Goal: Task Accomplishment & Management: Manage account settings

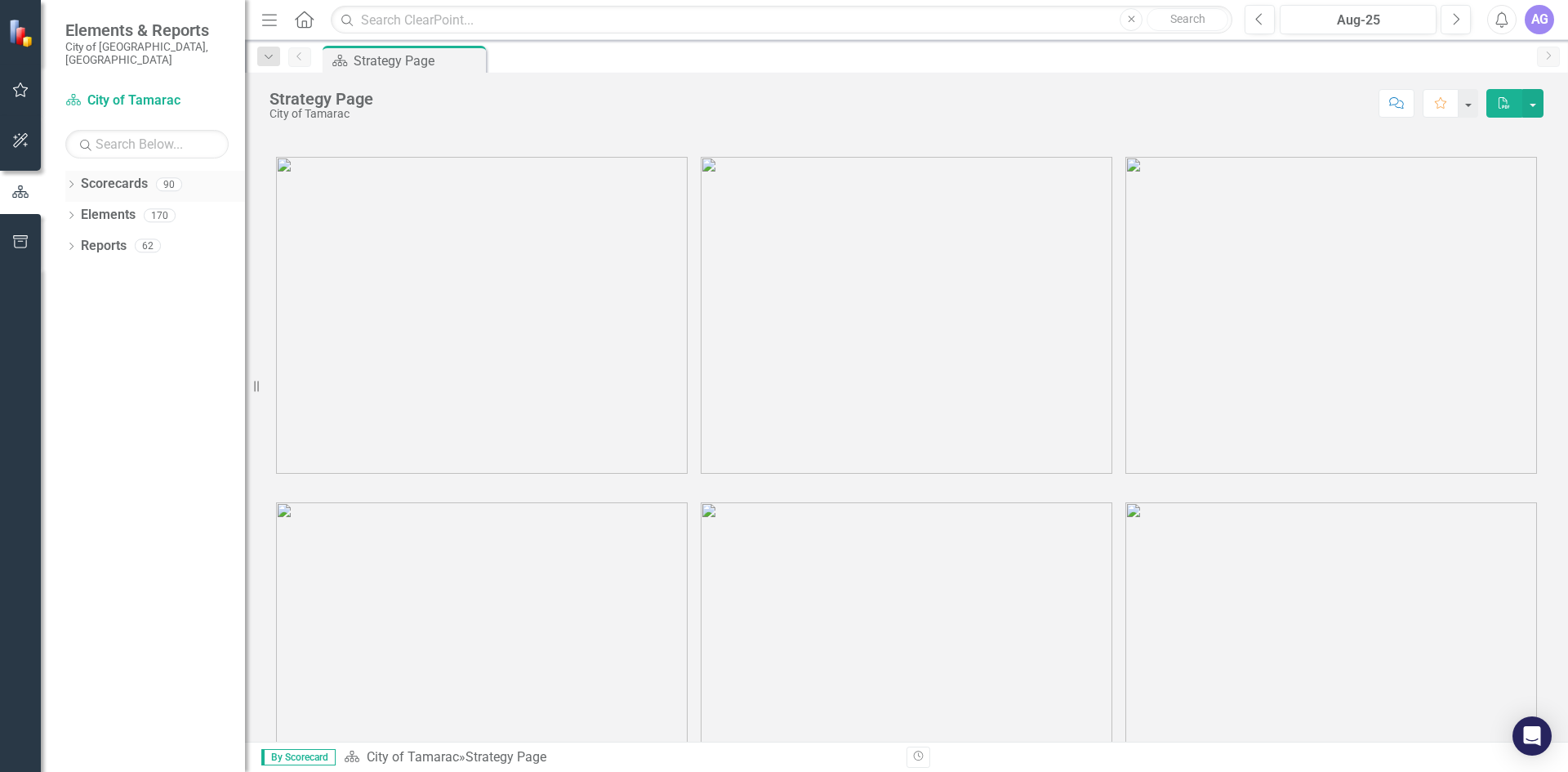
click at [70, 180] on icon at bounding box center [71, 184] width 4 height 8
click at [85, 210] on icon "Dropdown" at bounding box center [79, 215] width 12 height 9
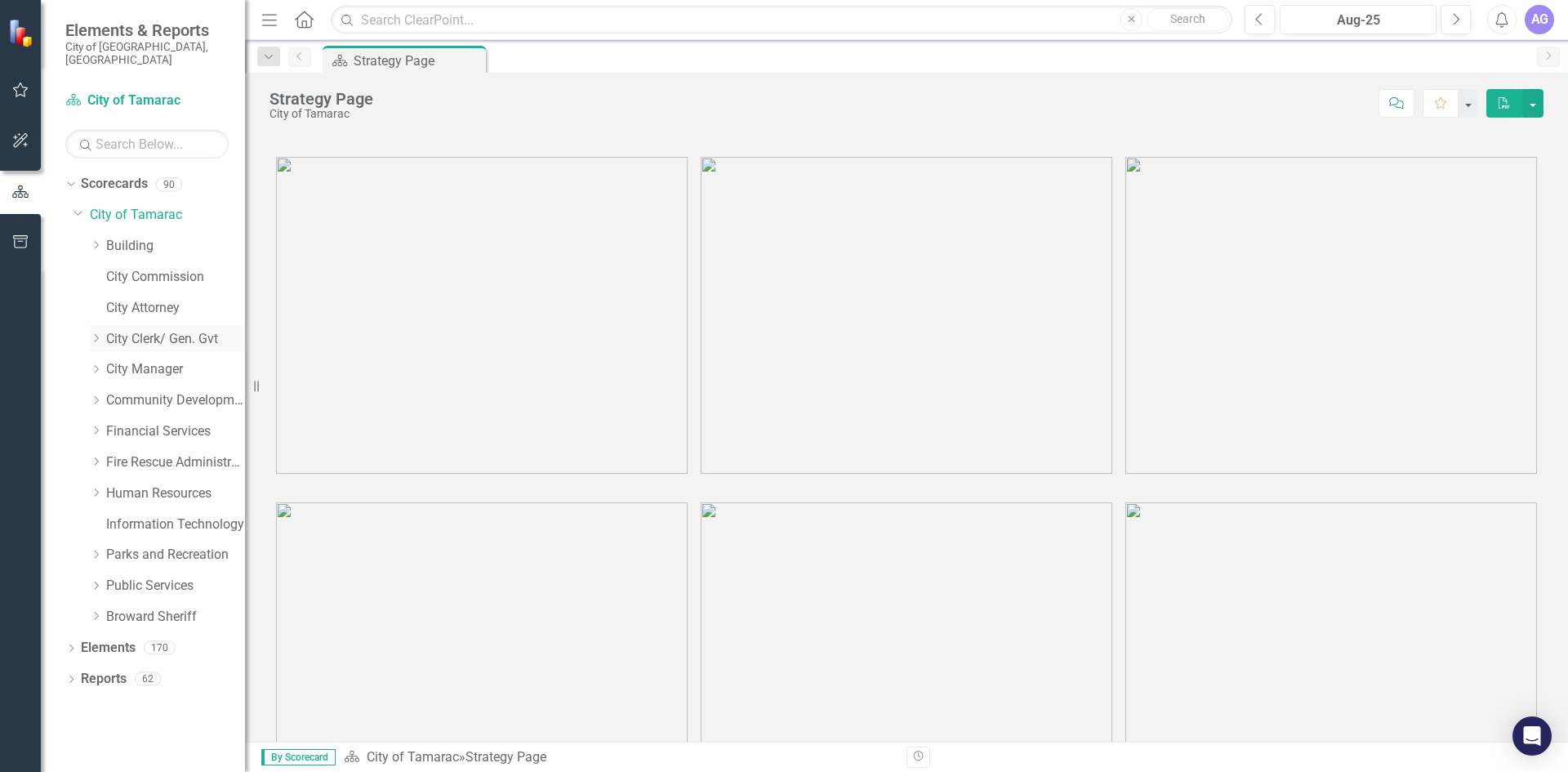
click at [95, 333] on icon "Dropdown" at bounding box center [96, 338] width 12 height 9
click at [144, 453] on link "Operational Efficiency" at bounding box center [183, 462] width 123 height 19
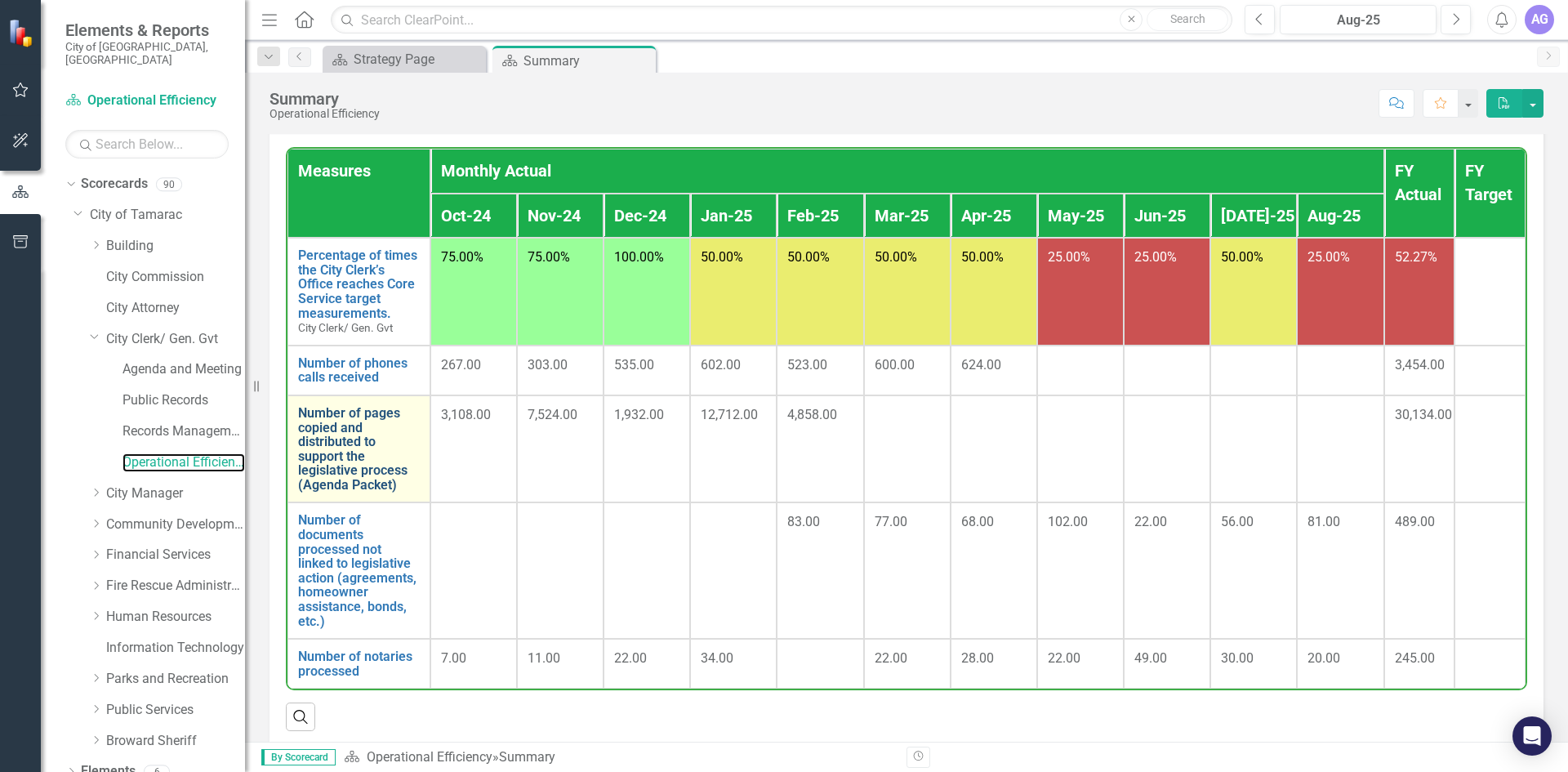
scroll to position [163, 0]
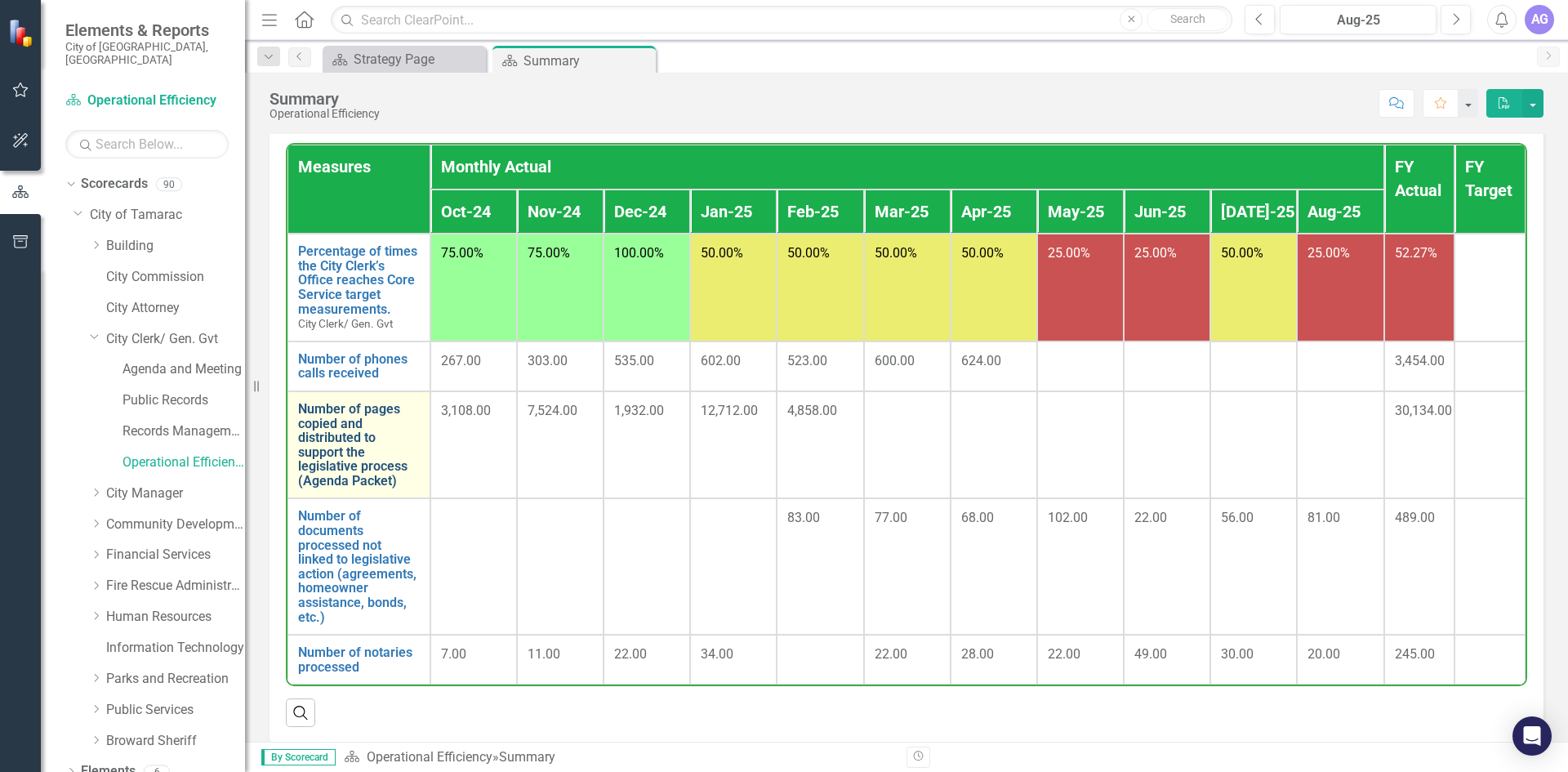
click at [324, 429] on link "Number of pages copied and distributed to support the legislative process (Agen…" at bounding box center [359, 444] width 122 height 86
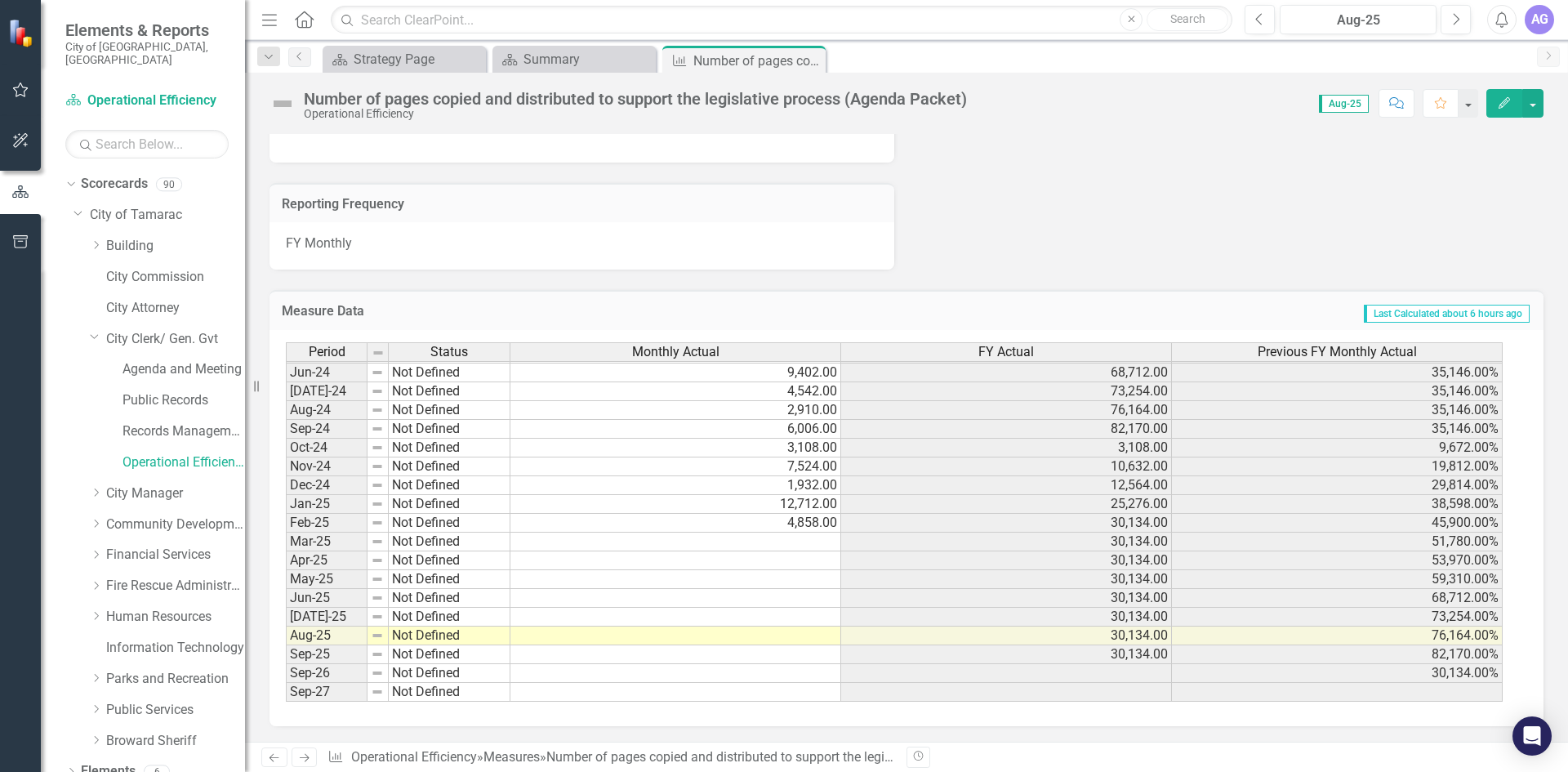
click at [804, 539] on tbody "Sept - 22 Not Defined 12,816.00 Oct-22 Not Defined 4,464.00 4,464.00 Nov-22 Not…" at bounding box center [894, 334] width 1217 height 733
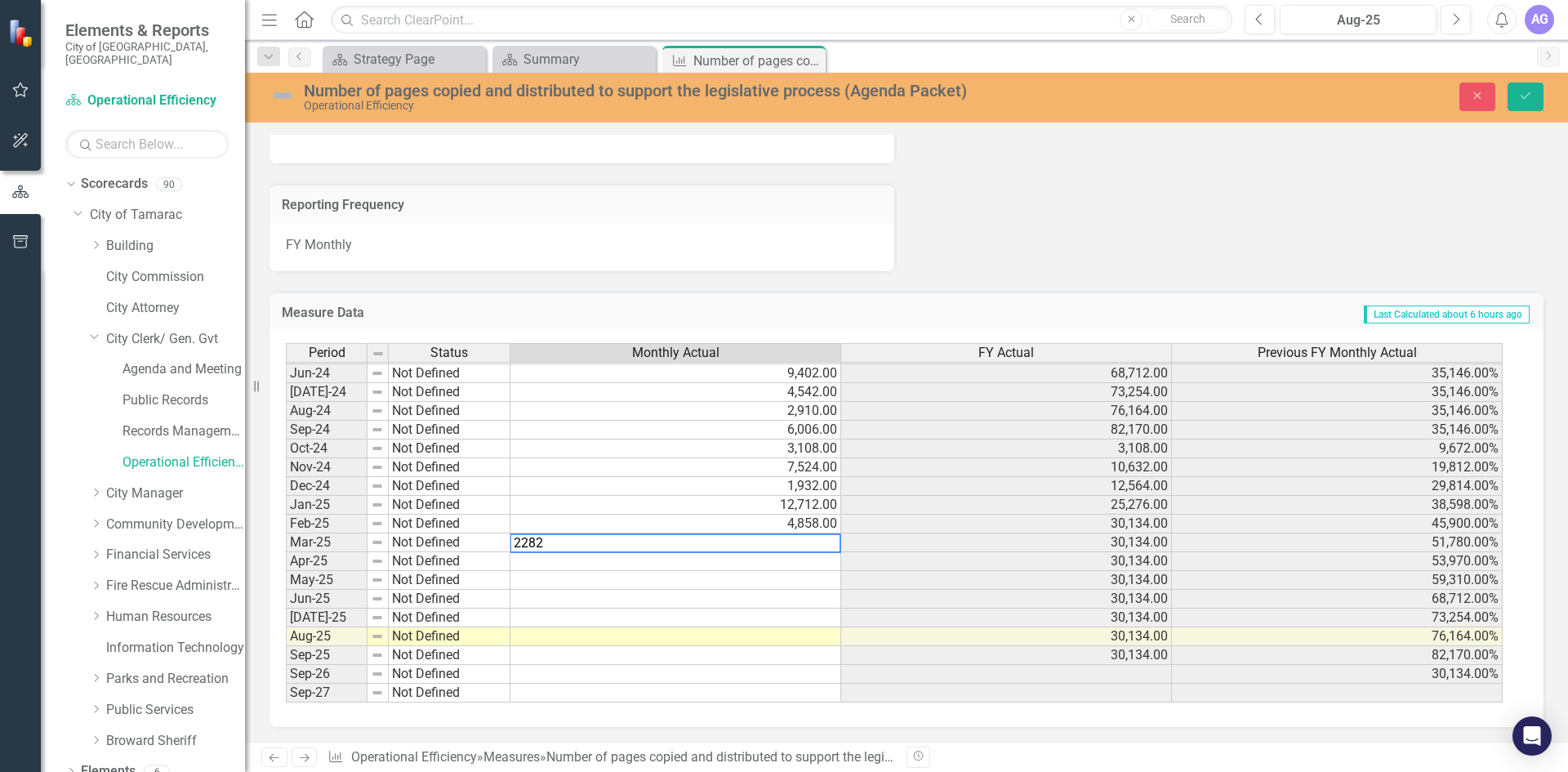
type textarea "2282"
click at [695, 560] on td at bounding box center [675, 561] width 331 height 19
click at [693, 564] on td at bounding box center [675, 561] width 331 height 19
type textarea "9086"
click at [286, 589] on div "Period Status Monthly Actual FY Actual Previous FY Monthly Actual May-23 Not De…" at bounding box center [286, 401] width 0 height 603
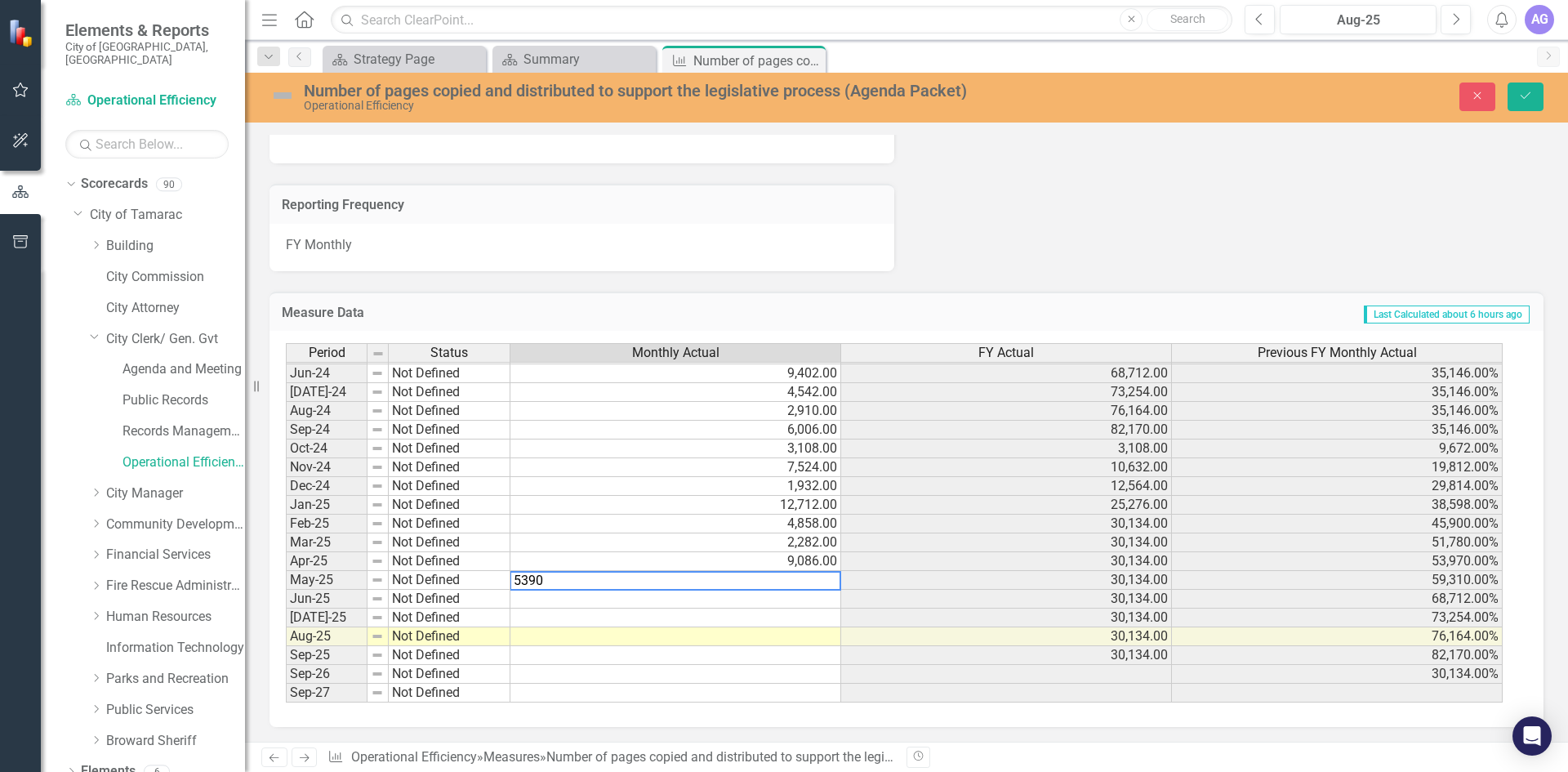
type textarea "5390"
click at [673, 607] on td at bounding box center [675, 599] width 331 height 19
type textarea "3997"
click at [679, 625] on td at bounding box center [675, 618] width 331 height 19
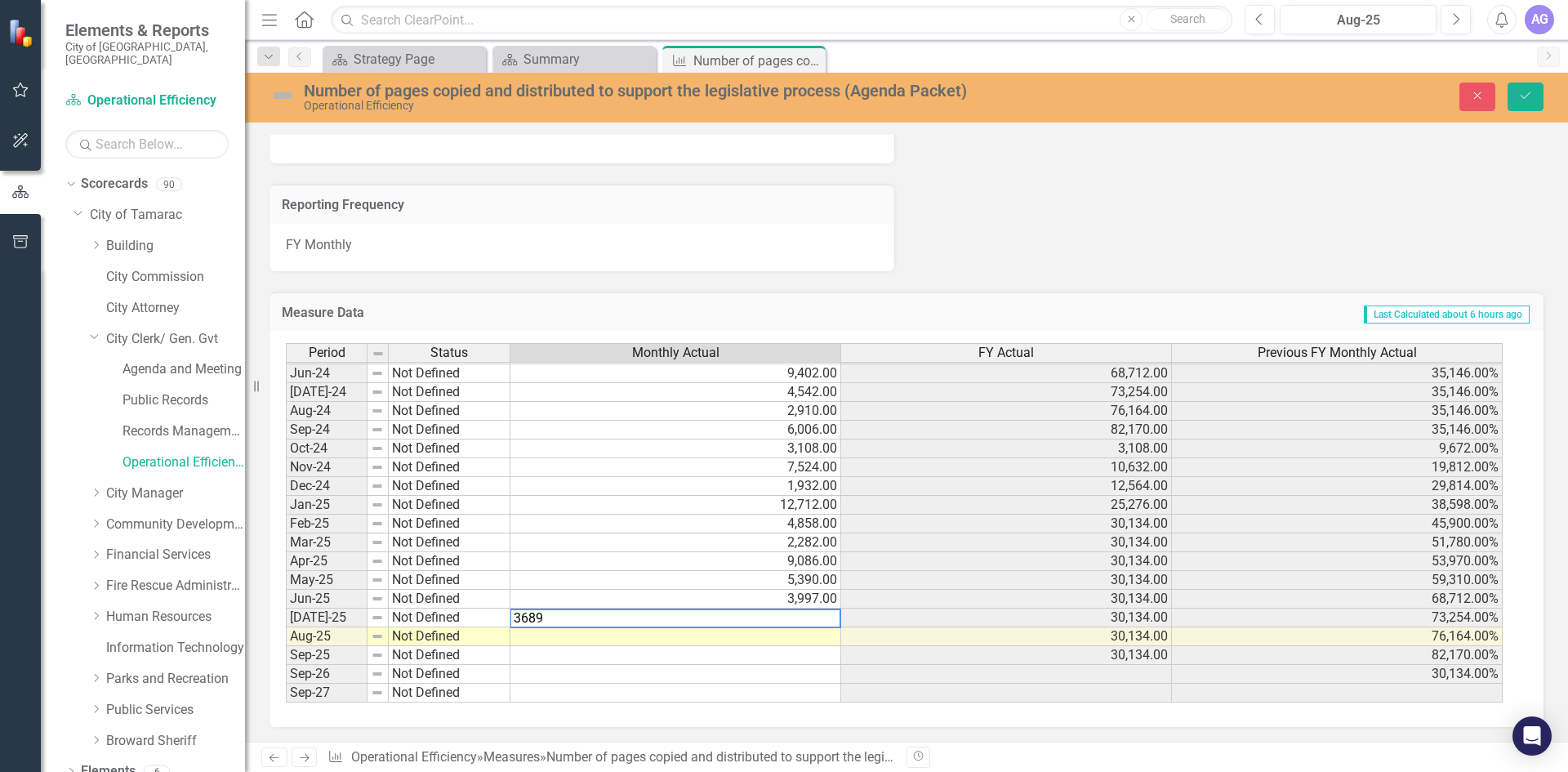
type textarea "3689"
click at [640, 645] on td at bounding box center [675, 636] width 331 height 19
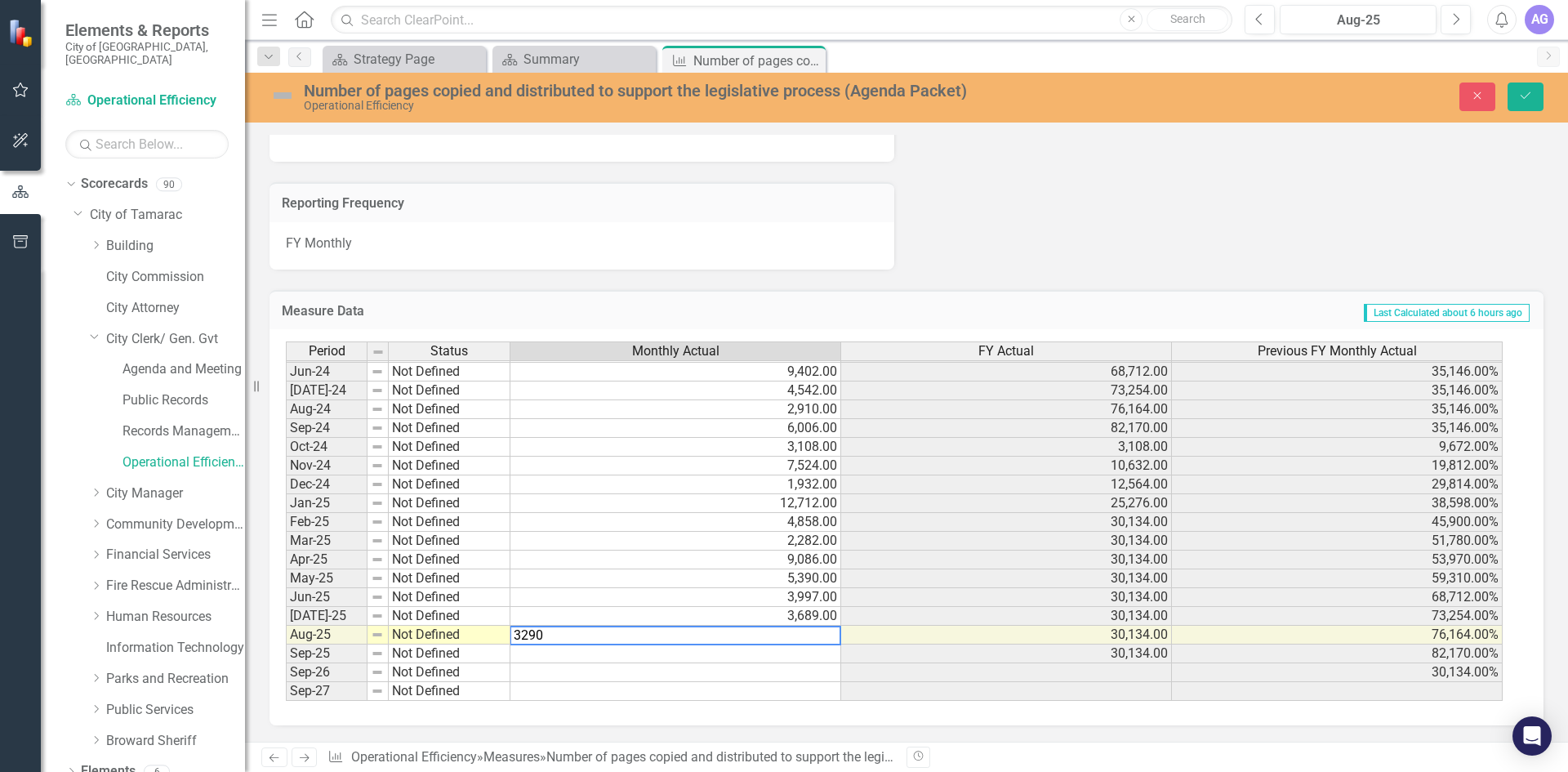
type textarea "3290"
click at [557, 657] on td at bounding box center [675, 654] width 331 height 19
type textarea "9688"
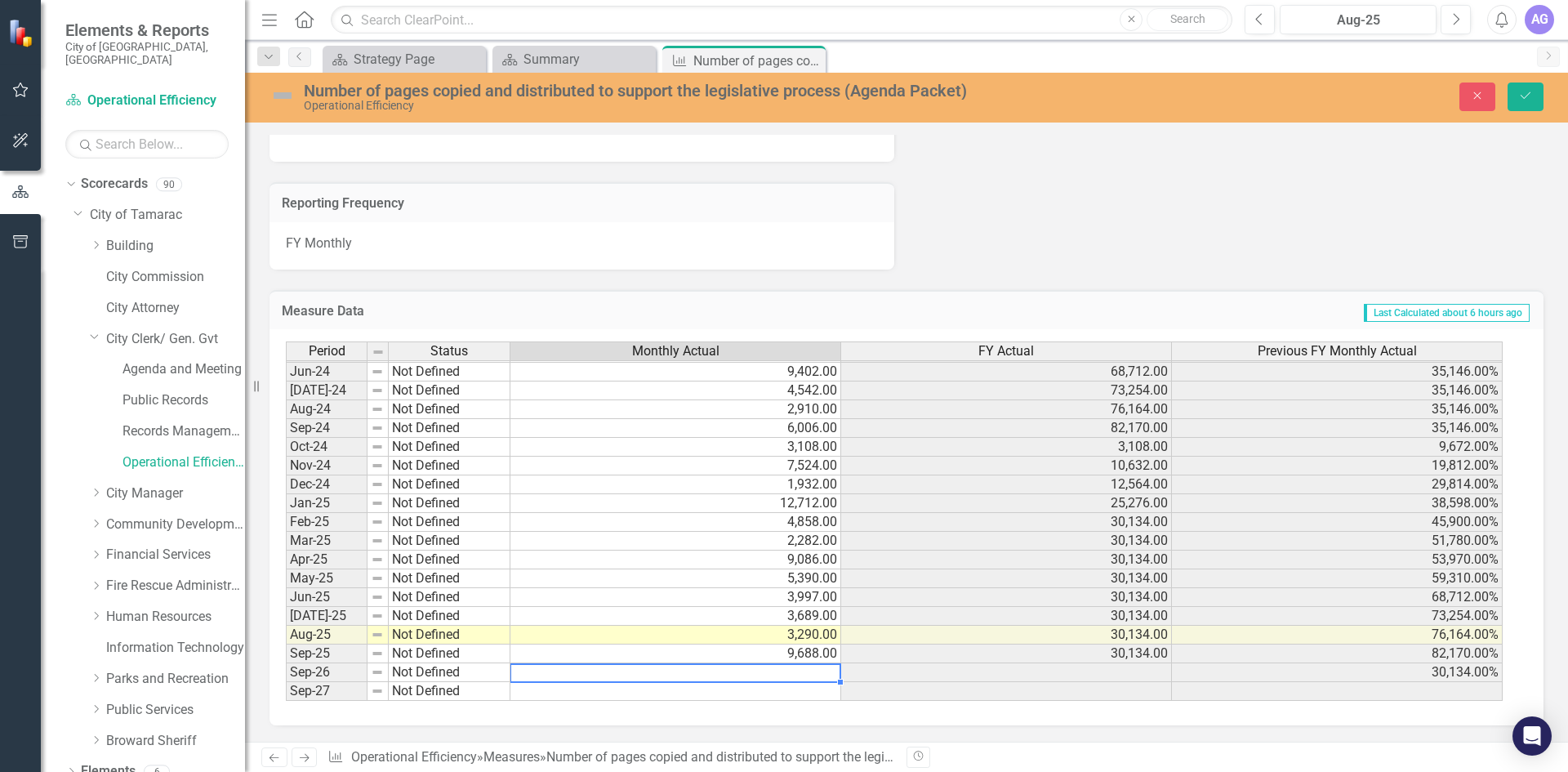
click at [563, 675] on td at bounding box center [675, 672] width 331 height 19
click at [1533, 94] on button "Save" at bounding box center [1526, 97] width 36 height 28
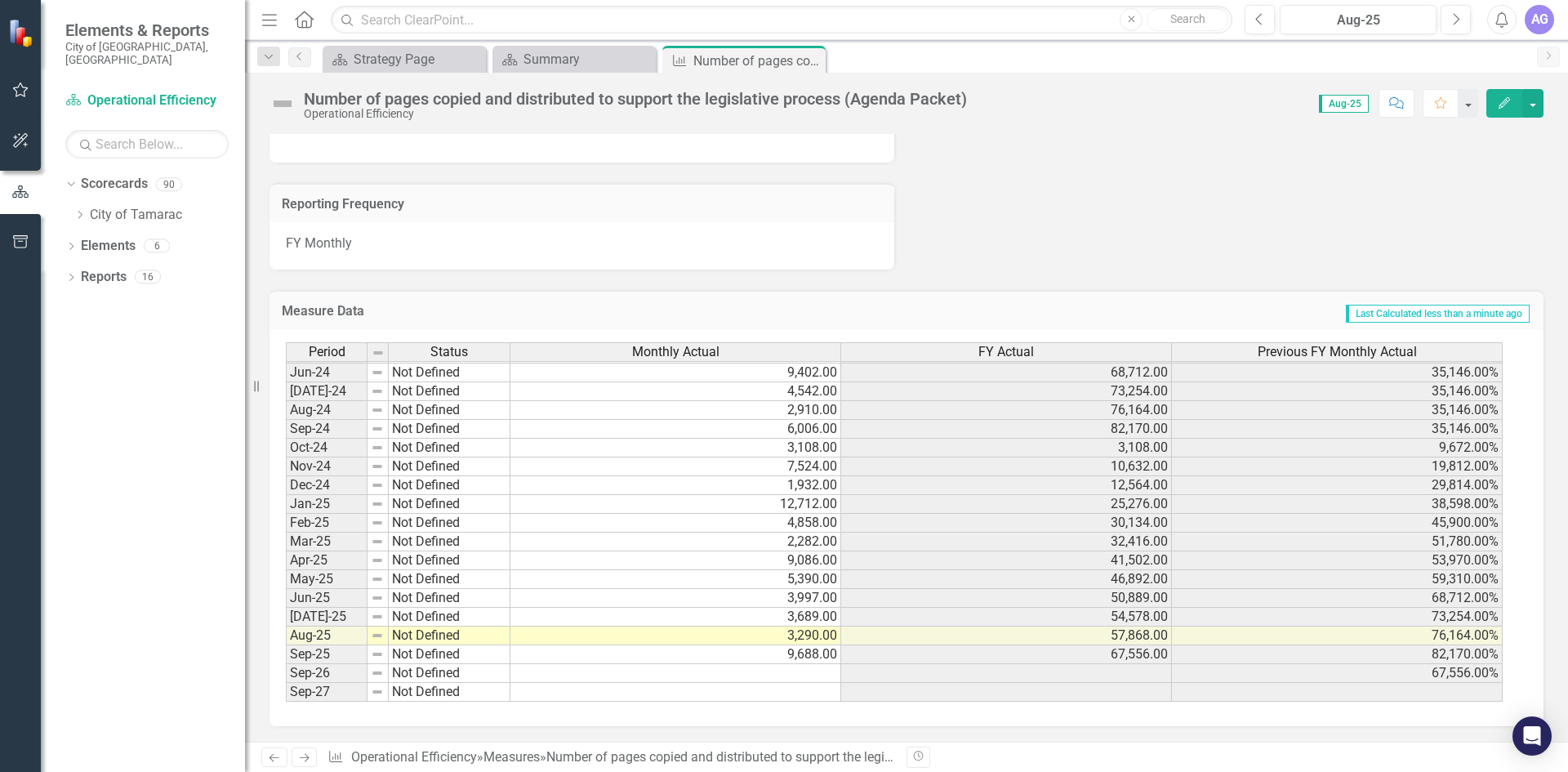
scroll to position [1049, 0]
